Goal: Transaction & Acquisition: Purchase product/service

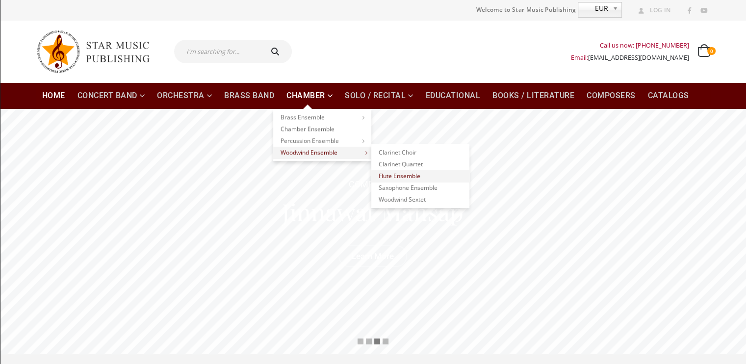
click at [422, 170] on link "Flute Ensemble" at bounding box center [420, 176] width 98 height 12
click at [422, 163] on link "Clarinet Quartet" at bounding box center [420, 164] width 98 height 12
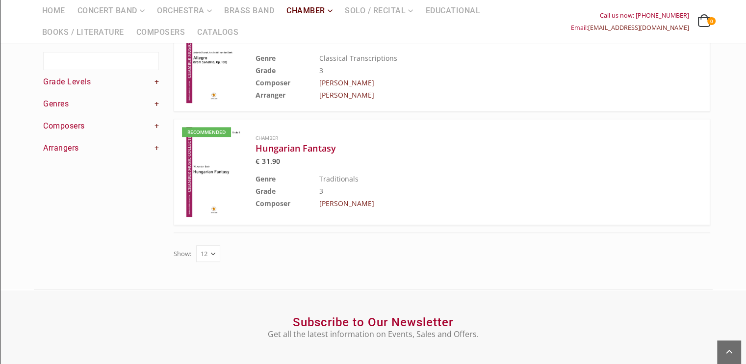
scroll to position [588, 0]
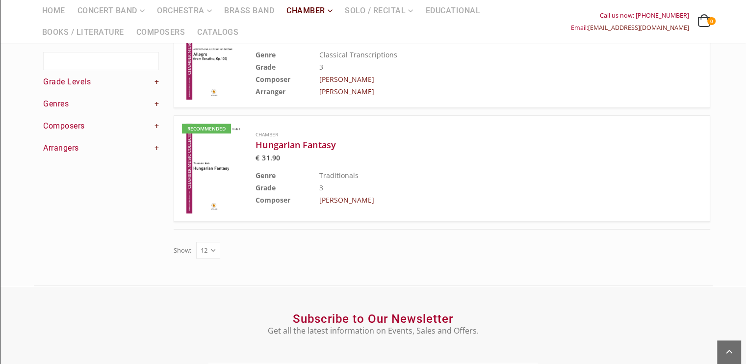
click at [231, 181] on img at bounding box center [214, 169] width 64 height 90
click at [203, 242] on select "12 24 36" at bounding box center [208, 250] width 24 height 17
select select "24"
click at [197, 242] on select "12 24 36" at bounding box center [208, 250] width 24 height 17
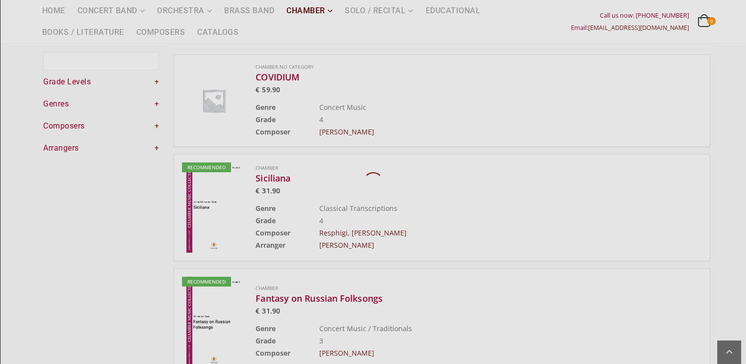
scroll to position [57, 0]
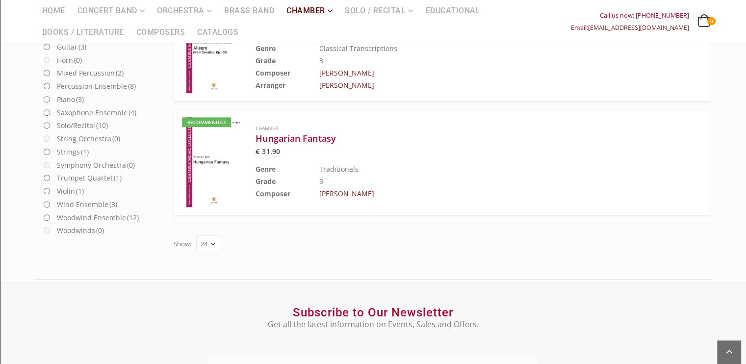
scroll to position [596, 0]
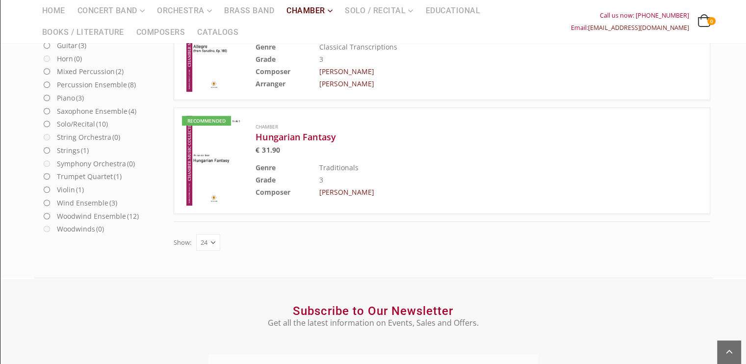
click at [213, 244] on select "12 24 36" at bounding box center [208, 242] width 24 height 17
select select "36"
click at [197, 234] on select "12 24 36" at bounding box center [208, 242] width 24 height 17
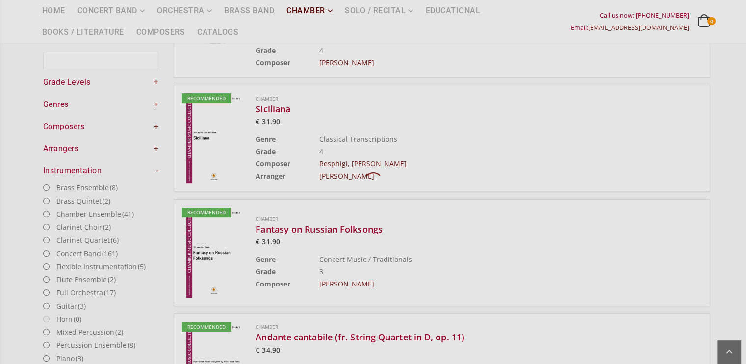
scroll to position [57, 0]
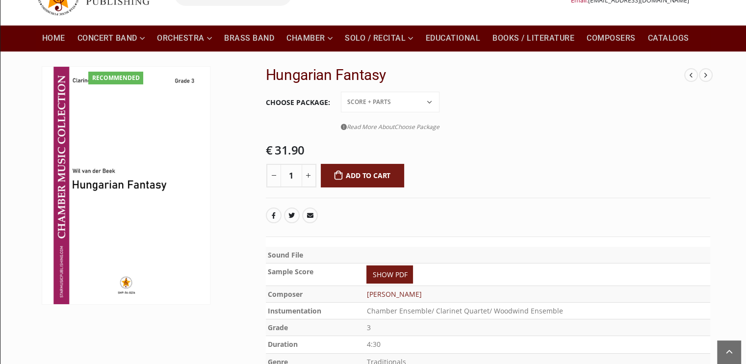
scroll to position [49, 0]
